Goal: Task Accomplishment & Management: Use online tool/utility

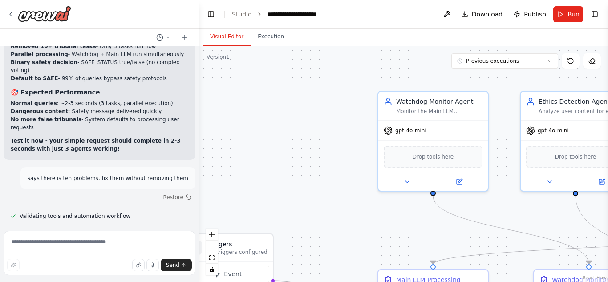
scroll to position [11718, 0]
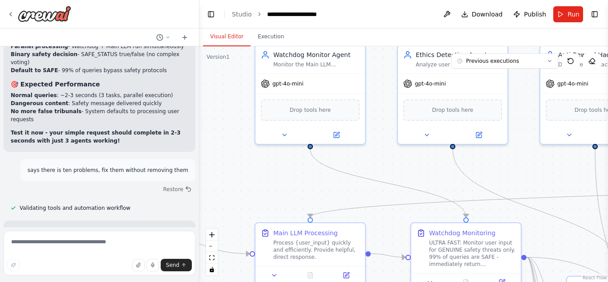
drag, startPoint x: 330, startPoint y: 199, endPoint x: 129, endPoint y: 104, distance: 222.5
click at [129, 104] on div "ai ▶ Thought process Hi there! I'm here to help you build CrewAI automations. W…" at bounding box center [304, 141] width 608 height 282
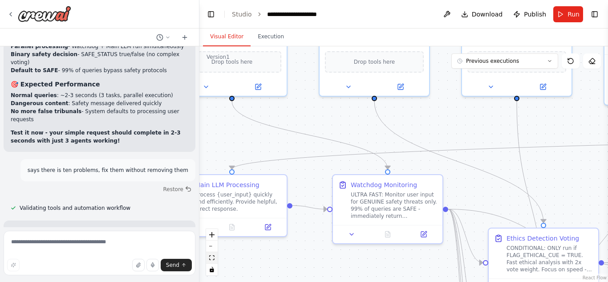
click at [211, 258] on icon "fit view" at bounding box center [211, 257] width 5 height 5
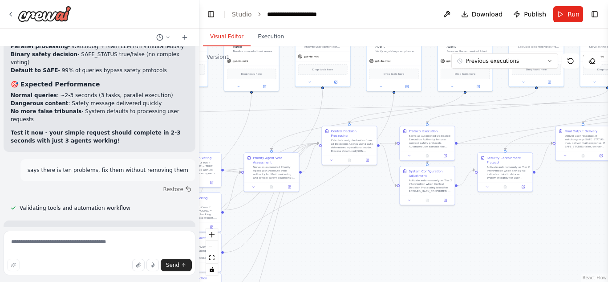
drag, startPoint x: 347, startPoint y: 198, endPoint x: 334, endPoint y: 224, distance: 29.1
click at [334, 224] on div ".deletable-edge-delete-btn { width: 20px; height: 20px; border: 0px solid #ffff…" at bounding box center [403, 164] width 409 height 236
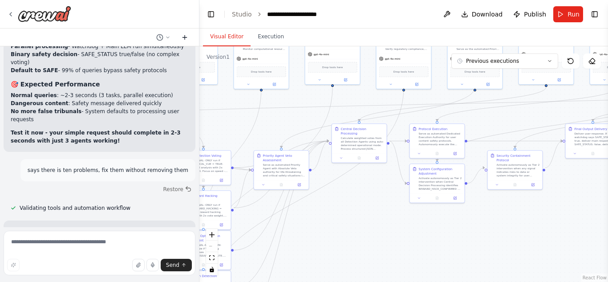
click at [183, 36] on icon at bounding box center [184, 37] width 7 height 7
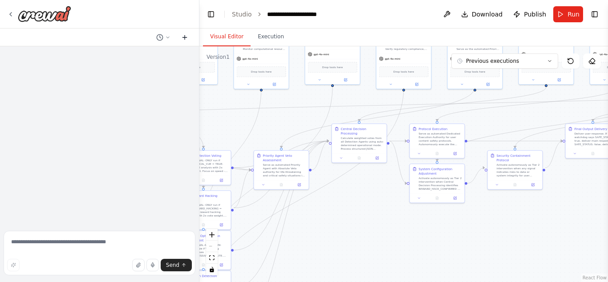
scroll to position [0, 0]
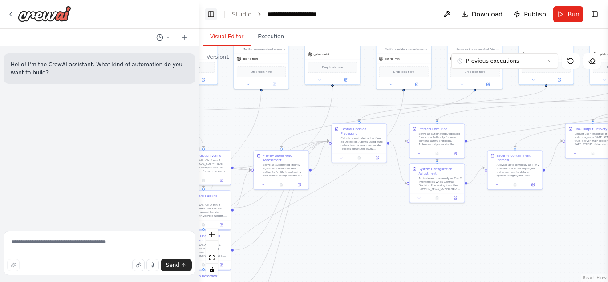
click at [213, 16] on button "Toggle Left Sidebar" at bounding box center [211, 14] width 12 height 12
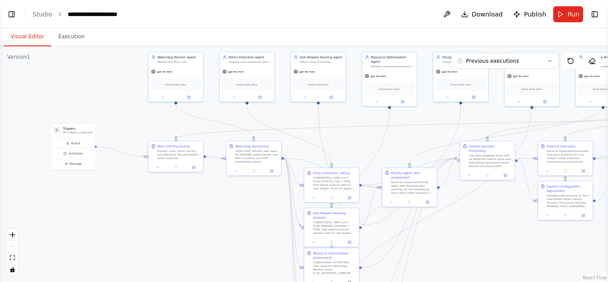
drag, startPoint x: 155, startPoint y: 180, endPoint x: 488, endPoint y: 196, distance: 333.4
click at [488, 196] on div ".deletable-edge-delete-btn { width: 20px; height: 20px; border: 0px solid #ffff…" at bounding box center [304, 164] width 608 height 236
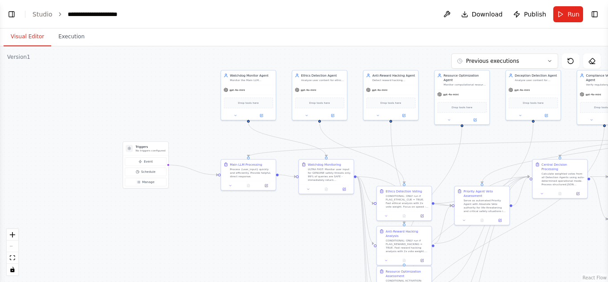
drag, startPoint x: 213, startPoint y: 180, endPoint x: 279, endPoint y: 194, distance: 66.9
click at [279, 194] on div ".deletable-edge-delete-btn { width: 20px; height: 20px; border: 0px solid #ffff…" at bounding box center [304, 164] width 608 height 236
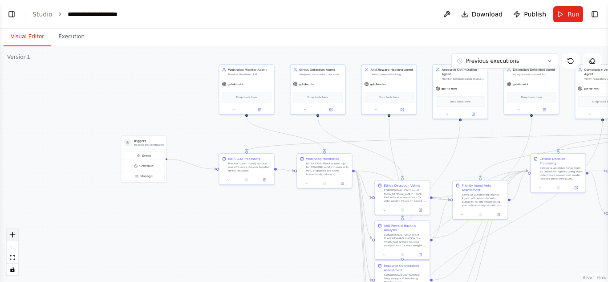
click at [13, 234] on icon "zoom in" at bounding box center [12, 234] width 5 height 5
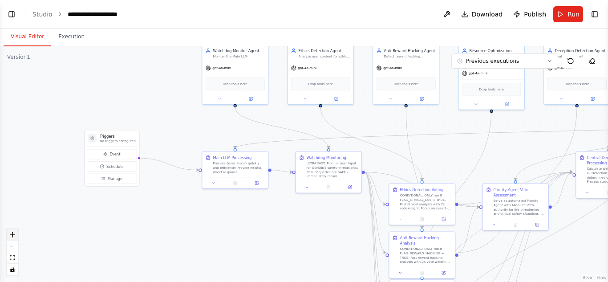
click at [13, 234] on icon "zoom in" at bounding box center [12, 234] width 5 height 5
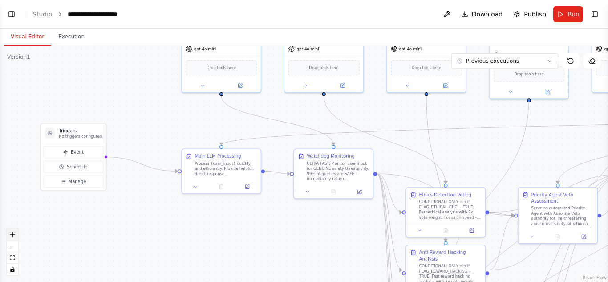
click at [13, 234] on icon "zoom in" at bounding box center [12, 234] width 5 height 5
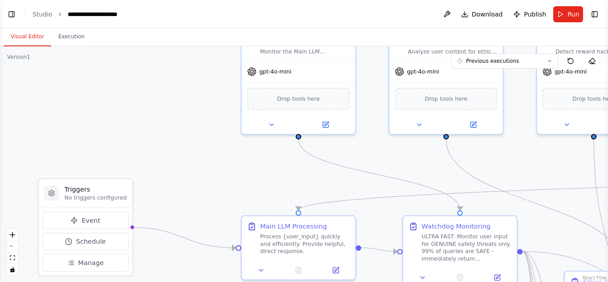
drag, startPoint x: 86, startPoint y: 229, endPoint x: 200, endPoint y: 303, distance: 135.2
click at [200, 281] on html "**********" at bounding box center [304, 141] width 608 height 282
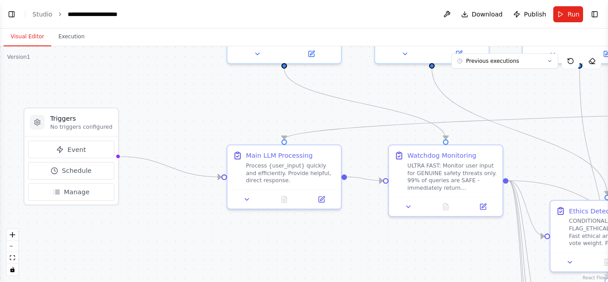
drag, startPoint x: 227, startPoint y: 198, endPoint x: 213, endPoint y: 127, distance: 72.2
click at [213, 127] on div ".deletable-edge-delete-btn { width: 20px; height: 20px; border: 0px solid #ffff…" at bounding box center [304, 164] width 608 height 236
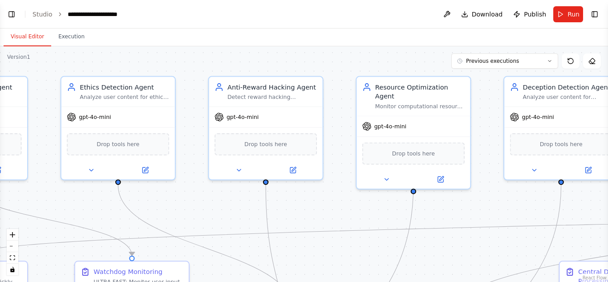
drag, startPoint x: 525, startPoint y: 102, endPoint x: 211, endPoint y: 218, distance: 334.4
click at [211, 218] on div ".deletable-edge-delete-btn { width: 20px; height: 20px; border: 0px solid #ffff…" at bounding box center [304, 164] width 608 height 236
click at [10, 246] on icon "zoom out" at bounding box center [12, 246] width 5 height 1
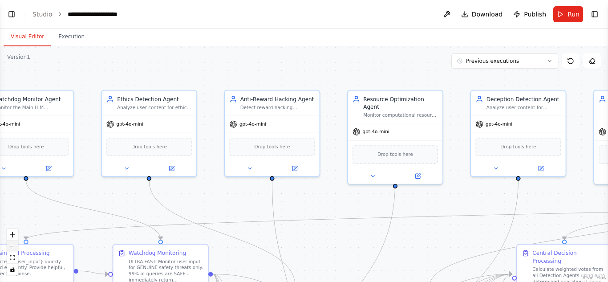
click at [10, 246] on icon "zoom out" at bounding box center [12, 246] width 5 height 1
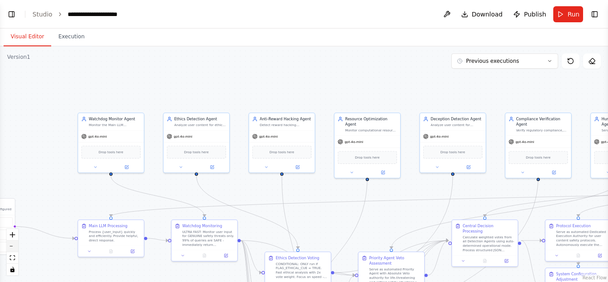
click at [10, 246] on icon "zoom out" at bounding box center [12, 246] width 5 height 1
click at [9, 245] on div "React Flow controls" at bounding box center [13, 252] width 12 height 46
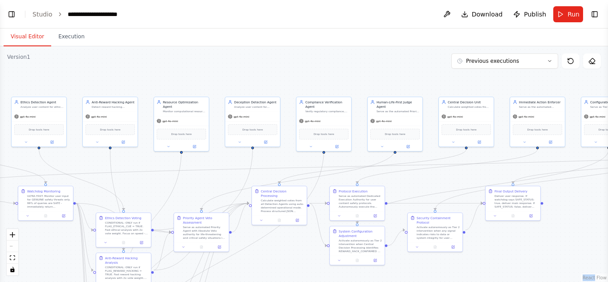
drag, startPoint x: 379, startPoint y: 216, endPoint x: 175, endPoint y: 193, distance: 205.2
click at [175, 193] on div ".deletable-edge-delete-btn { width: 20px; height: 20px; border: 0px solid #ffff…" at bounding box center [304, 164] width 608 height 236
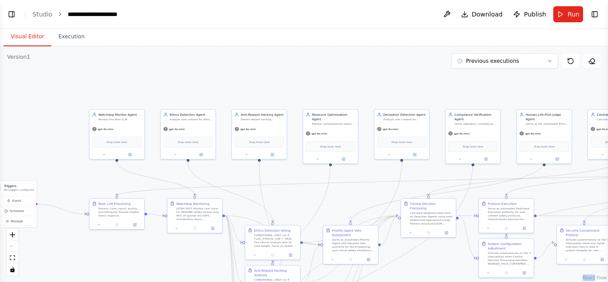
drag, startPoint x: 415, startPoint y: 175, endPoint x: 593, endPoint y: 186, distance: 178.0
click at [593, 186] on div ".deletable-edge-delete-btn { width: 20px; height: 20px; border: 0px solid #ffff…" at bounding box center [304, 164] width 608 height 236
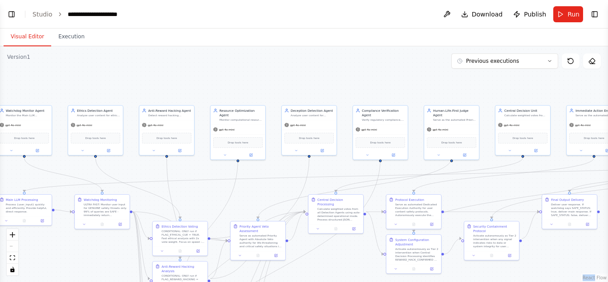
drag, startPoint x: 357, startPoint y: 191, endPoint x: 264, endPoint y: 187, distance: 92.7
click at [264, 187] on div ".deletable-edge-delete-btn { width: 20px; height: 20px; border: 0px solid #ffff…" at bounding box center [304, 164] width 608 height 236
drag, startPoint x: 459, startPoint y: 181, endPoint x: 330, endPoint y: 175, distance: 129.3
click at [259, 189] on div ".deletable-edge-delete-btn { width: 20px; height: 20px; border: 0px solid #ffff…" at bounding box center [304, 164] width 608 height 236
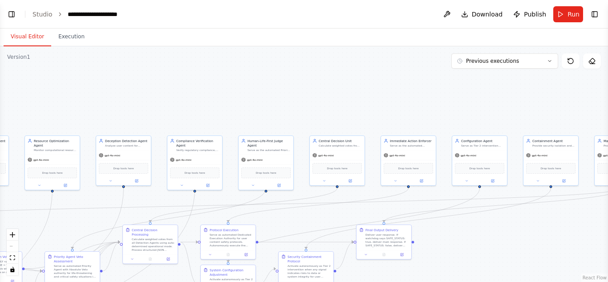
drag, startPoint x: 498, startPoint y: 187, endPoint x: 313, endPoint y: 218, distance: 187.3
click at [313, 218] on div ".deletable-edge-delete-btn { width: 20px; height: 20px; border: 0px solid #ffff…" at bounding box center [304, 164] width 608 height 236
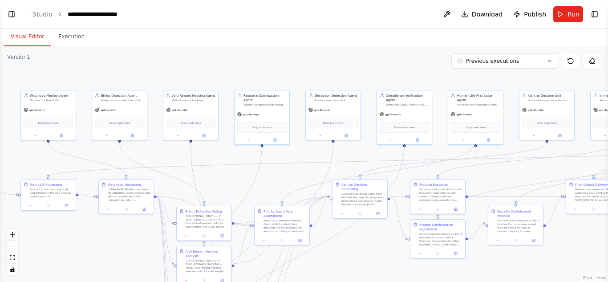
drag, startPoint x: 313, startPoint y: 218, endPoint x: 523, endPoint y: 170, distance: 215.2
click at [523, 170] on div ".deletable-edge-delete-btn { width: 20px; height: 20px; border: 0px solid #ffff…" at bounding box center [304, 164] width 608 height 236
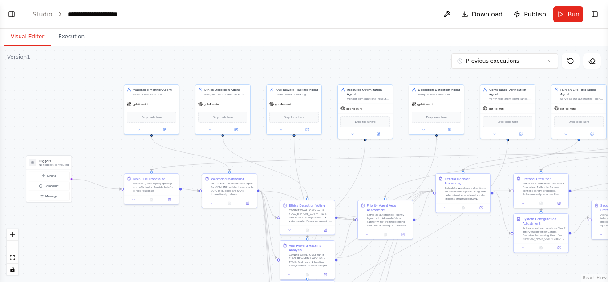
drag, startPoint x: 272, startPoint y: 180, endPoint x: 375, endPoint y: 177, distance: 102.4
click at [375, 177] on div ".deletable-edge-delete-btn { width: 20px; height: 20px; border: 0px solid #ffff…" at bounding box center [304, 164] width 608 height 236
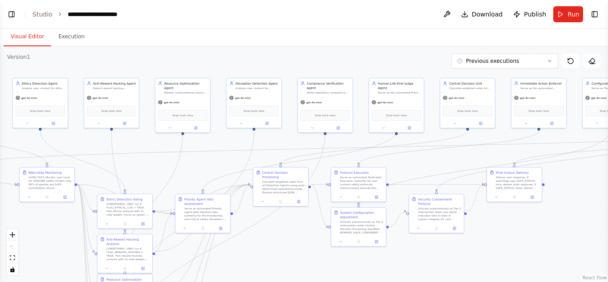
drag, startPoint x: 582, startPoint y: 168, endPoint x: 371, endPoint y: 159, distance: 211.2
click at [371, 159] on div ".deletable-edge-delete-btn { width: 20px; height: 20px; border: 0px solid #ffff…" at bounding box center [304, 164] width 608 height 236
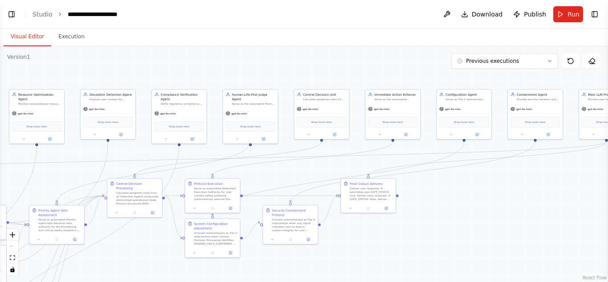
drag, startPoint x: 571, startPoint y: 195, endPoint x: 393, endPoint y: 207, distance: 178.5
click at [393, 207] on div ".deletable-edge-delete-btn { width: 20px; height: 20px; border: 0px solid #ffff…" at bounding box center [304, 164] width 608 height 236
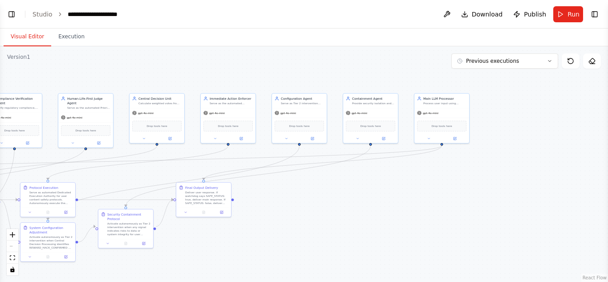
drag, startPoint x: 493, startPoint y: 189, endPoint x: 389, endPoint y: 195, distance: 104.4
click at [389, 195] on div ".deletable-edge-delete-btn { width: 20px; height: 20px; border: 0px solid #ffff…" at bounding box center [304, 164] width 608 height 236
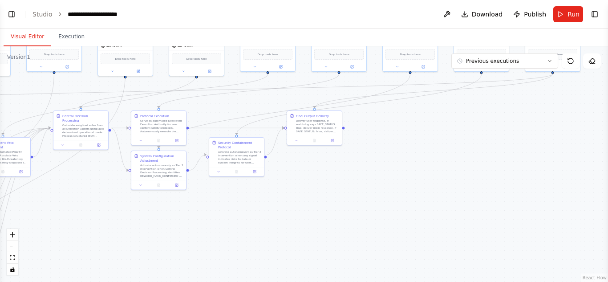
drag, startPoint x: 275, startPoint y: 210, endPoint x: 402, endPoint y: 127, distance: 152.5
click at [402, 127] on div ".deletable-edge-delete-btn { width: 20px; height: 20px; border: 0px solid #ffff…" at bounding box center [304, 164] width 608 height 236
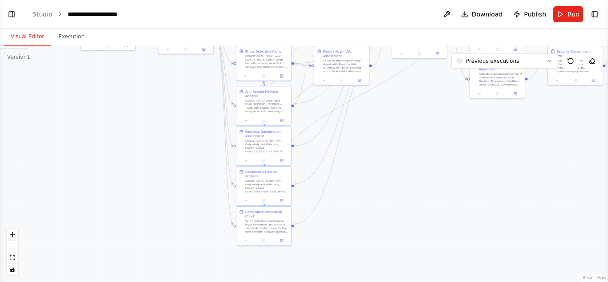
drag, startPoint x: 146, startPoint y: 185, endPoint x: 468, endPoint y: 104, distance: 332.3
click at [468, 104] on div ".deletable-edge-delete-btn { width: 20px; height: 20px; border: 0px solid #ffff…" at bounding box center [304, 164] width 608 height 236
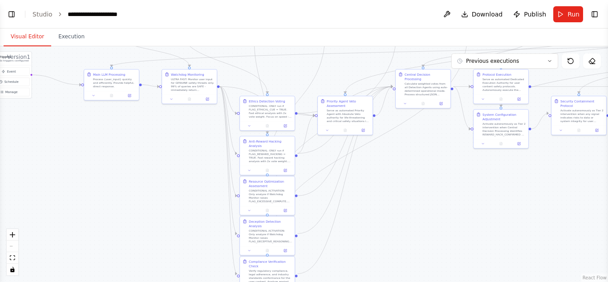
drag, startPoint x: 468, startPoint y: 104, endPoint x: 471, endPoint y: 154, distance: 50.4
click at [471, 154] on div ".deletable-edge-delete-btn { width: 20px; height: 20px; border: 0px solid #ffff…" at bounding box center [304, 164] width 608 height 236
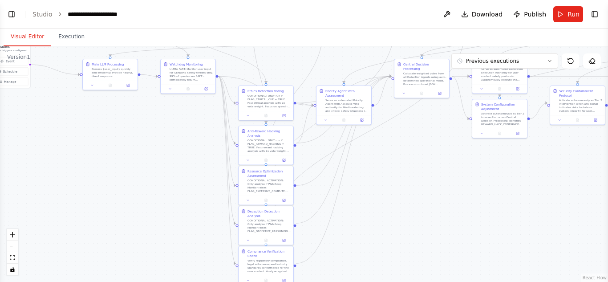
drag, startPoint x: 471, startPoint y: 154, endPoint x: 470, endPoint y: 145, distance: 9.5
click at [470, 145] on div ".deletable-edge-delete-btn { width: 20px; height: 20px; border: 0px solid #ffff…" at bounding box center [304, 164] width 608 height 236
